Goal: Transaction & Acquisition: Obtain resource

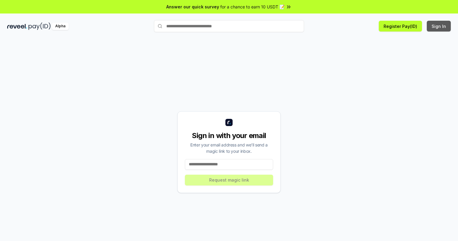
click at [439, 26] on button "Sign In" at bounding box center [439, 26] width 24 height 11
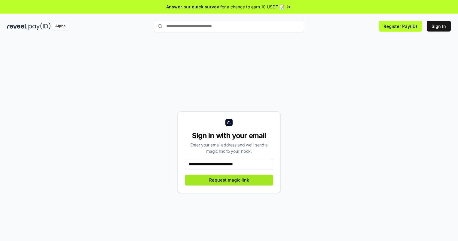
type input "**********"
click at [229, 180] on button "Request magic link" at bounding box center [229, 180] width 88 height 11
